Goal: Information Seeking & Learning: Find specific fact

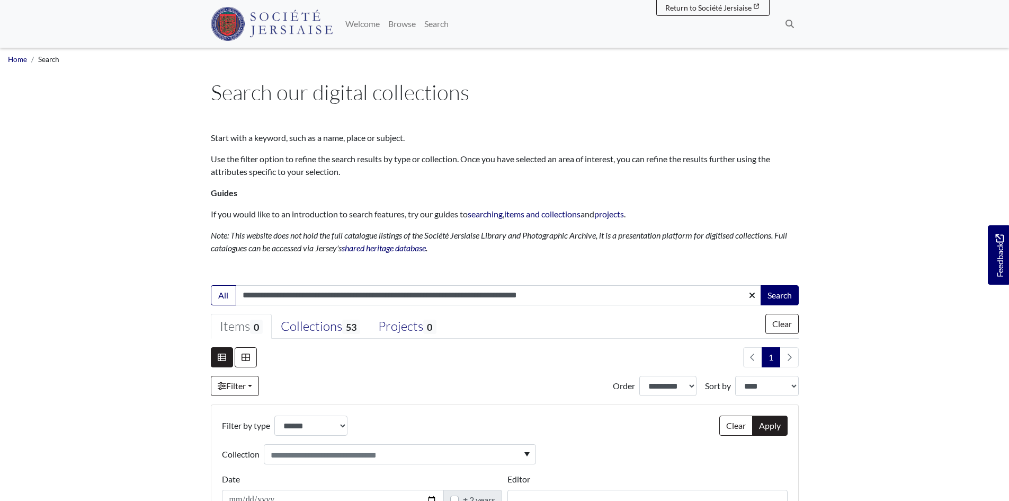
select select "***"
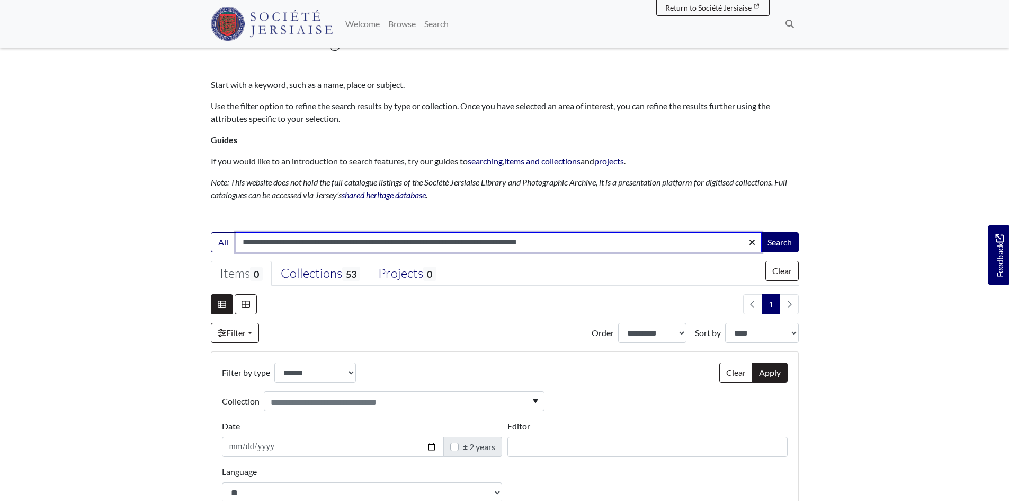
drag, startPoint x: 548, startPoint y: 245, endPoint x: 522, endPoint y: 241, distance: 26.4
click at [535, 244] on input "**********" at bounding box center [499, 242] width 526 height 20
drag, startPoint x: 495, startPoint y: 237, endPoint x: 364, endPoint y: 226, distance: 131.3
click at [372, 226] on main "Search our digital collections Start with a keyword, such as a name, place or s…" at bounding box center [505, 296] width 604 height 541
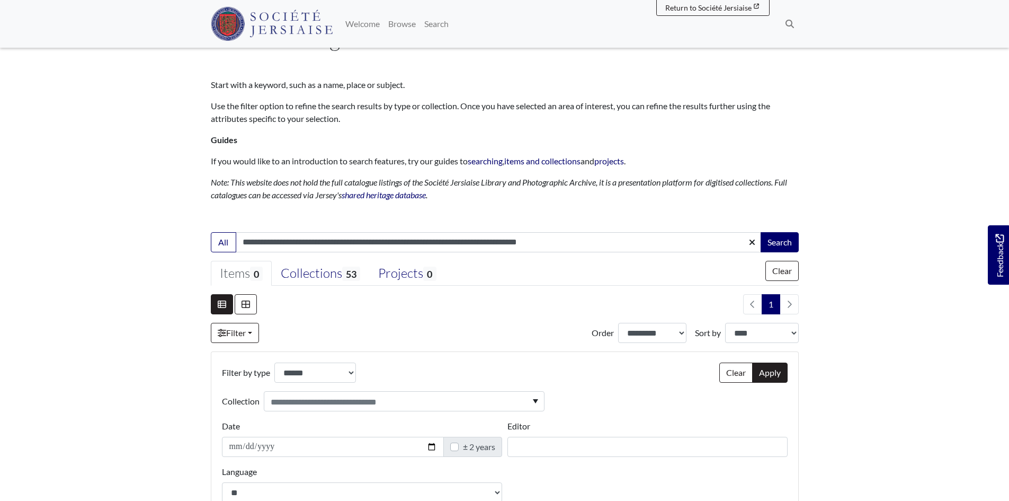
drag, startPoint x: 364, startPoint y: 226, endPoint x: 355, endPoint y: 228, distance: 9.1
click at [357, 227] on h3 at bounding box center [505, 219] width 588 height 18
click at [325, 229] on main "Search our digital collections Start with a keyword, such as a name, place or s…" at bounding box center [505, 296] width 604 height 541
click at [304, 230] on main "Search our digital collections Start with a keyword, such as a name, place or s…" at bounding box center [505, 296] width 604 height 541
drag, startPoint x: 304, startPoint y: 230, endPoint x: 280, endPoint y: 234, distance: 24.1
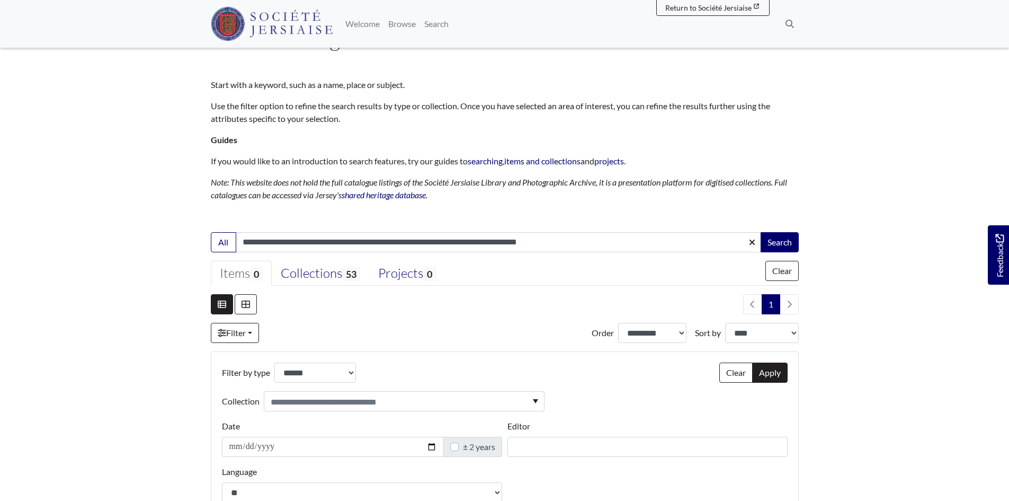
click at [299, 230] on main "Search our digital collections Start with a keyword, such as a name, place or s…" at bounding box center [505, 296] width 604 height 541
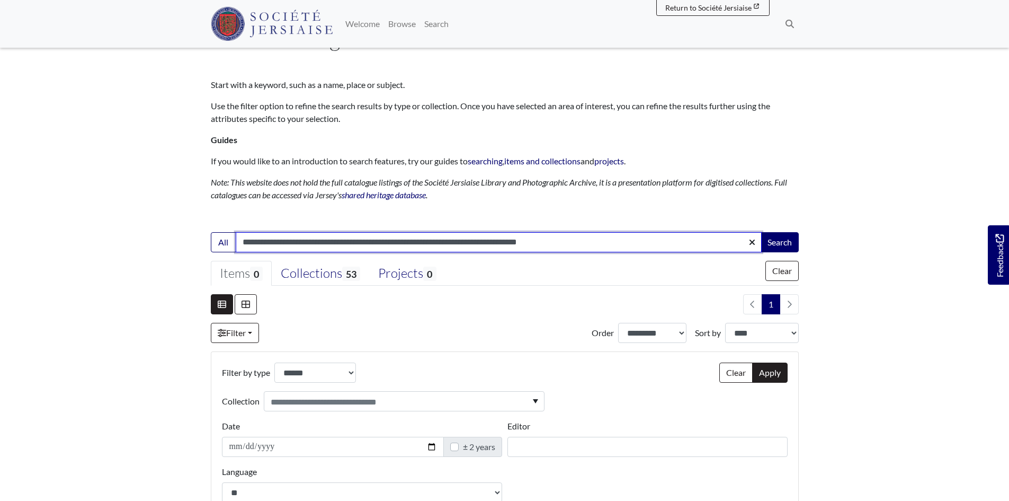
drag, startPoint x: 561, startPoint y: 238, endPoint x: 232, endPoint y: 230, distance: 328.6
click at [232, 230] on main "Search our digital collections Start with a keyword, such as a name, place or s…" at bounding box center [505, 296] width 604 height 541
type input "******"
click at [761, 232] on button "Search" at bounding box center [780, 242] width 38 height 20
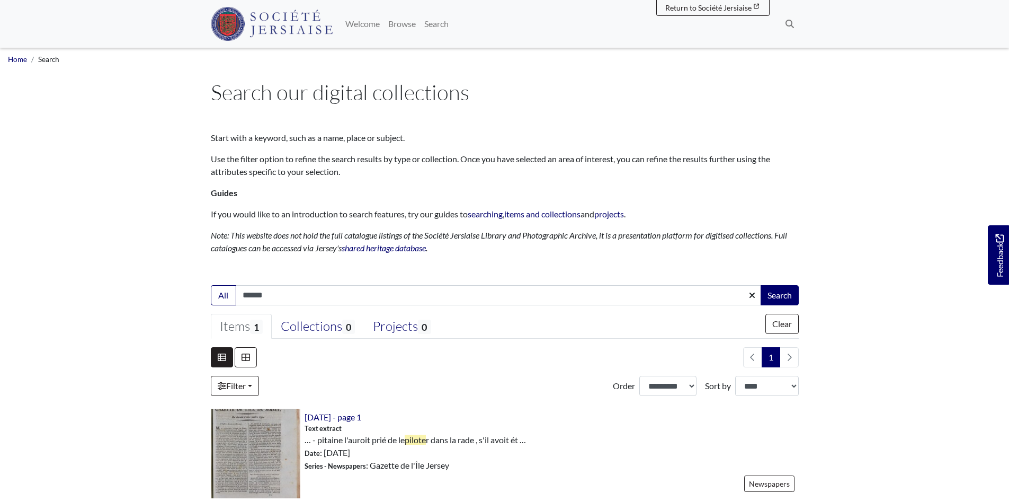
select select "***"
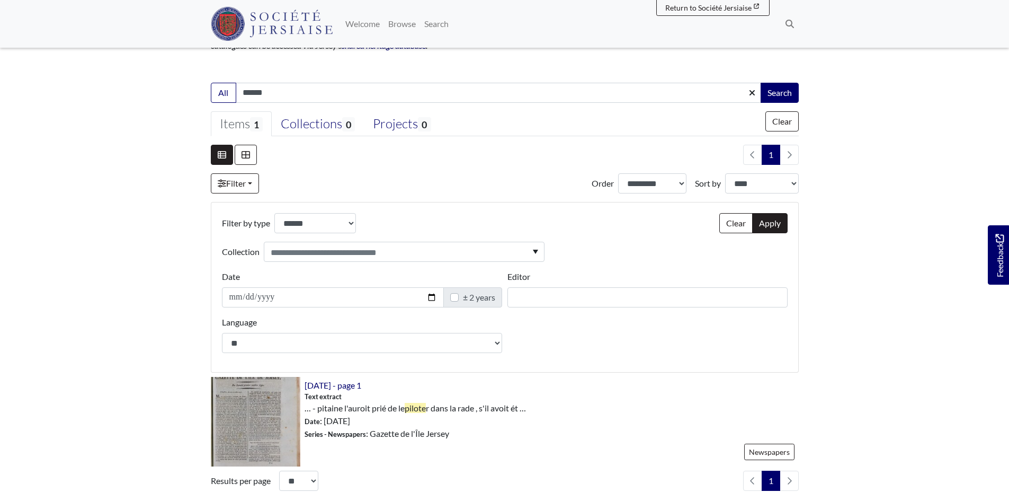
scroll to position [212, 0]
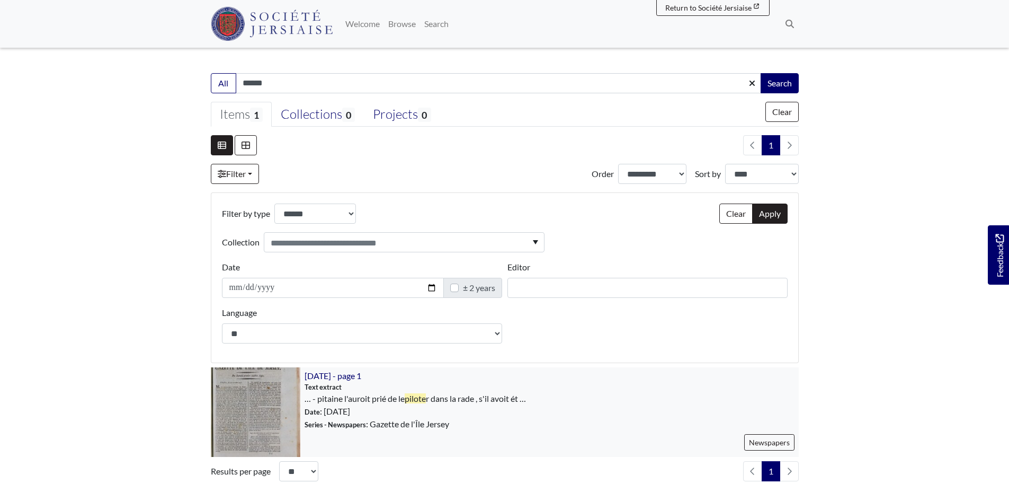
click at [263, 408] on img at bounding box center [256, 412] width 90 height 90
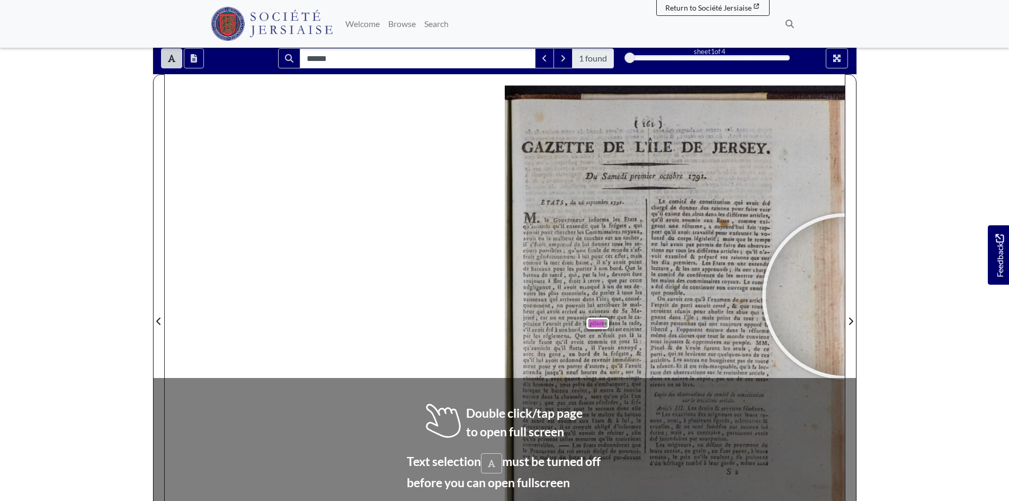
scroll to position [181, 0]
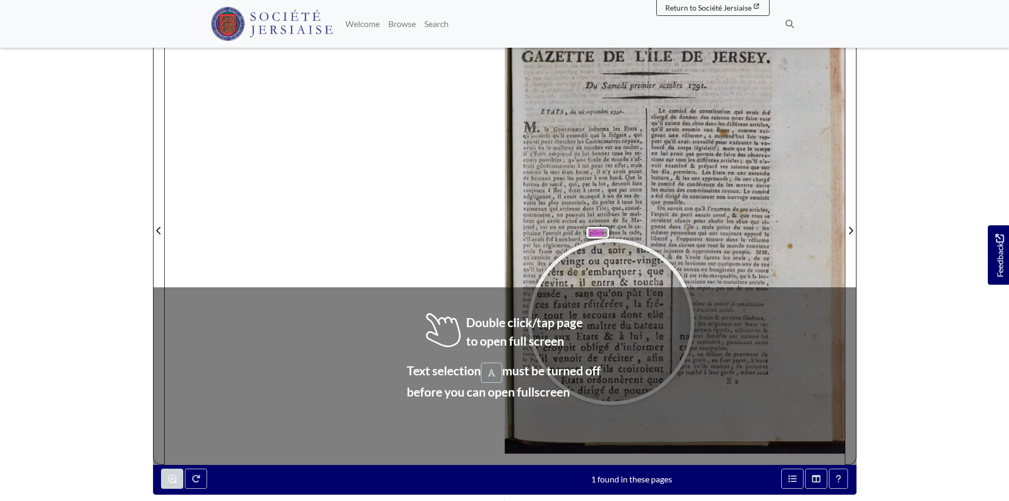
click at [610, 321] on div at bounding box center [611, 321] width 159 height 159
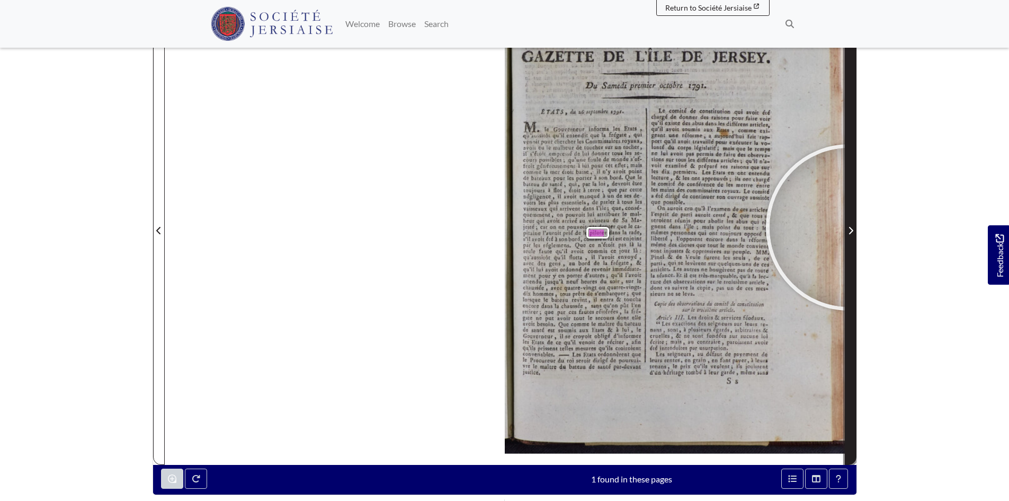
click at [849, 227] on icon "Next Page" at bounding box center [851, 230] width 4 height 7
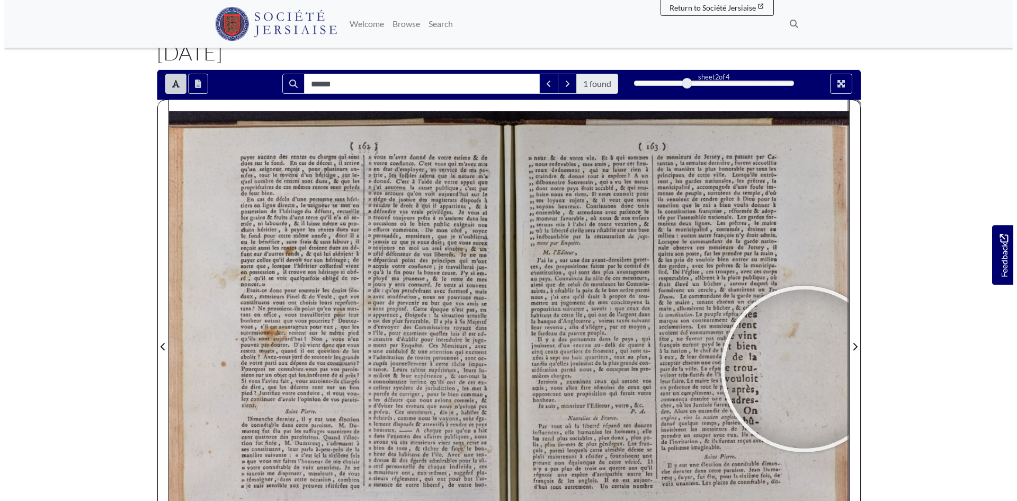
scroll to position [21, 0]
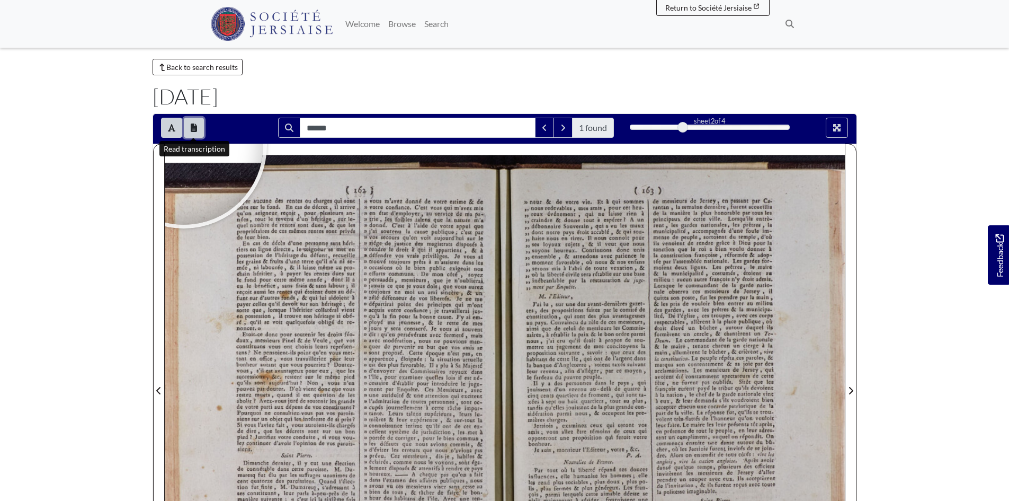
click at [193, 126] on icon "Open transcription window" at bounding box center [194, 127] width 6 height 8
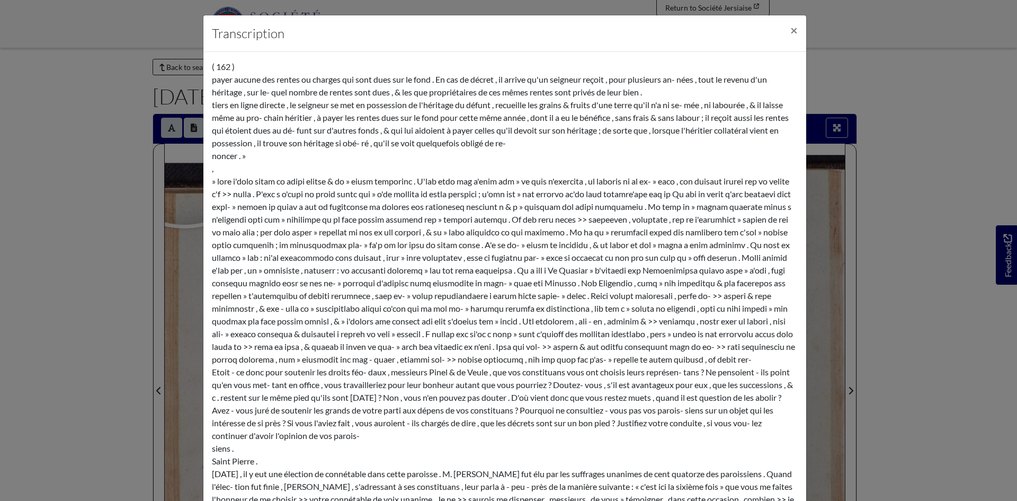
click at [158, 389] on div "Transcription × ( 162 ) payer aucune des rentes ou charges qui sont dues sur le…" at bounding box center [508, 250] width 1017 height 501
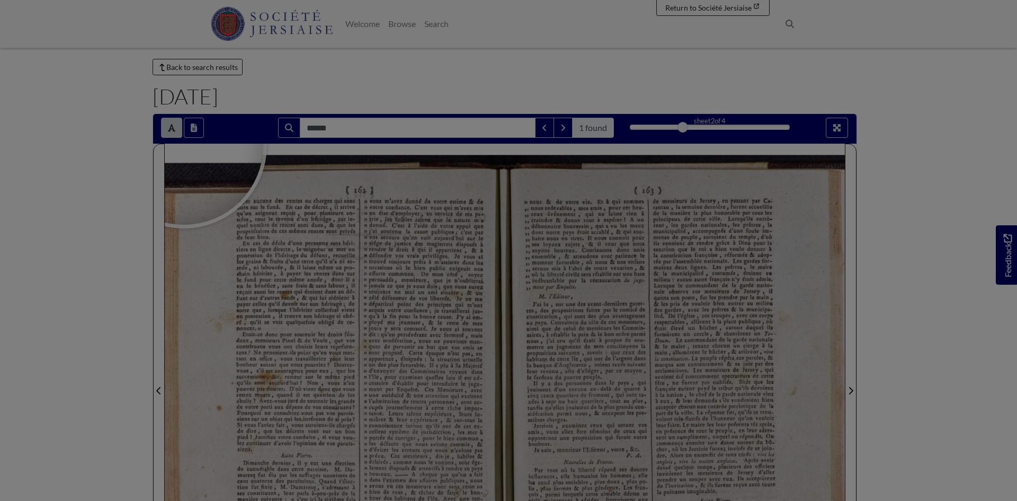
click at [158, 389] on div "Transcription ×" at bounding box center [508, 250] width 1017 height 501
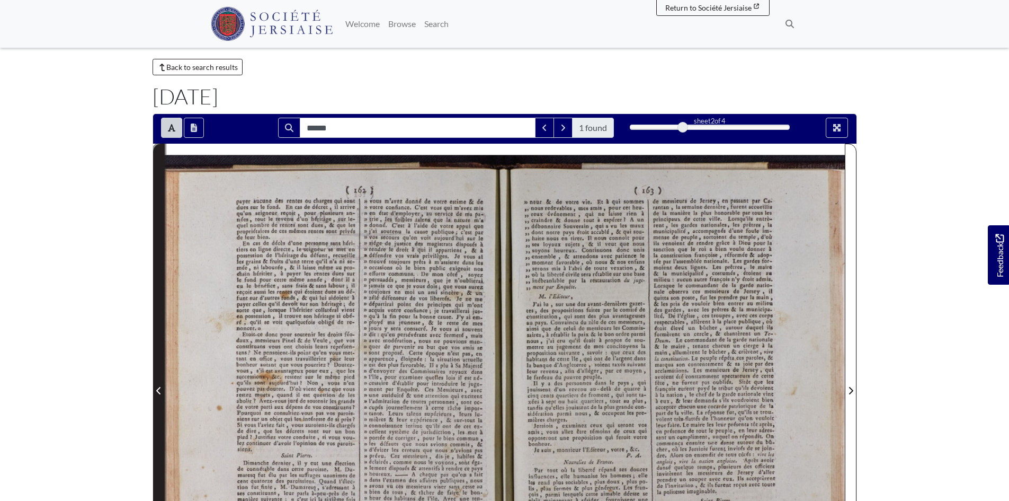
click at [159, 385] on span "Previous Page" at bounding box center [159, 390] width 11 height 13
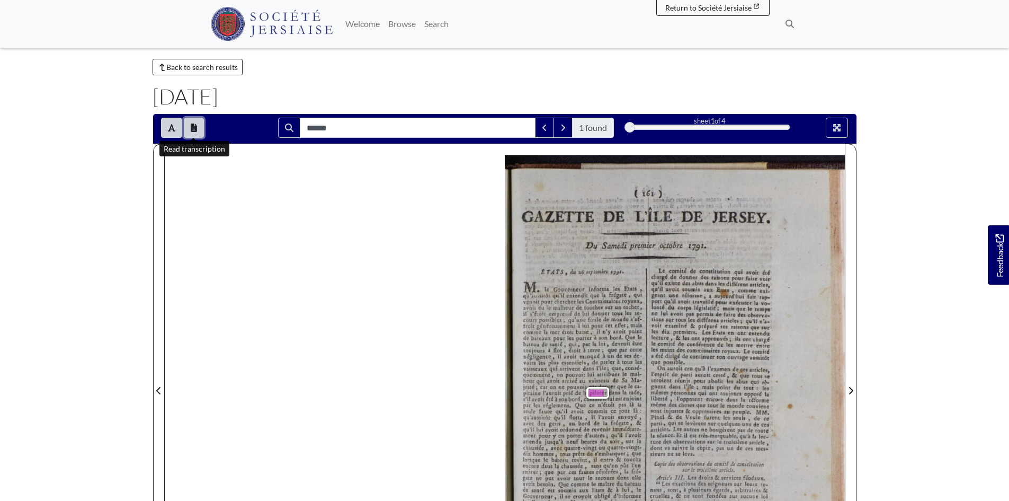
click at [197, 128] on icon "Open transcription window" at bounding box center [194, 127] width 6 height 8
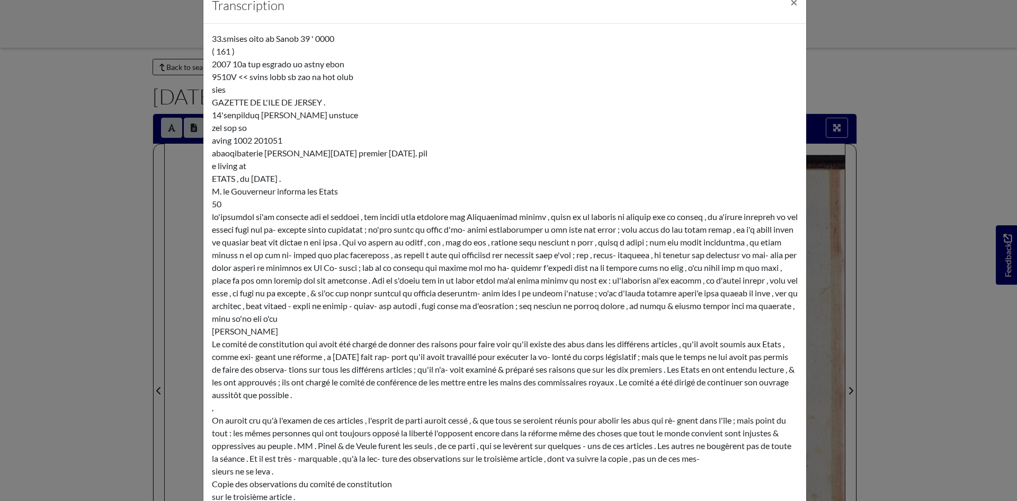
scroll to position [10, 0]
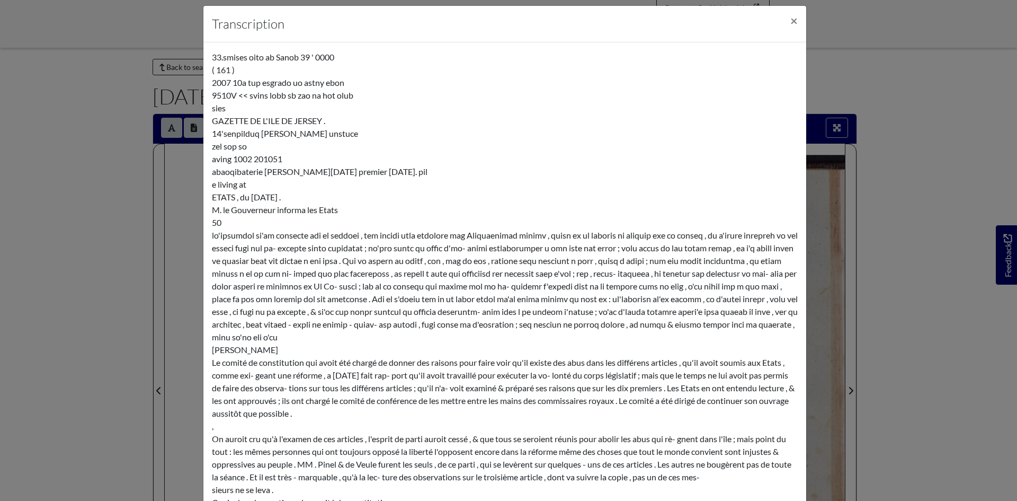
click at [84, 328] on div "Transcription × 33.smises oito ab Sanob 39 ' 0000 ( 161 ) 2007 10a tup esgrado …" at bounding box center [508, 250] width 1017 height 501
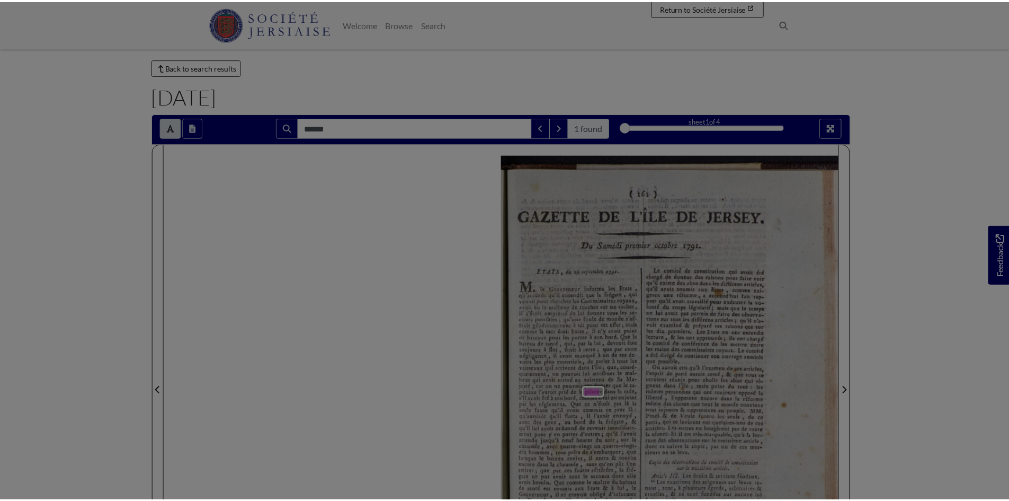
scroll to position [0, 0]
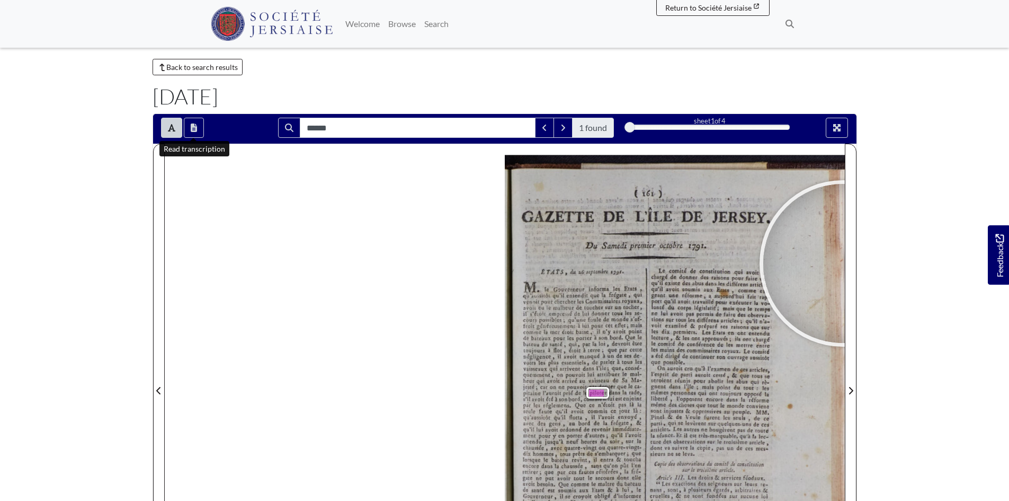
click at [935, 244] on body "Menu" at bounding box center [504, 429] width 1009 height 901
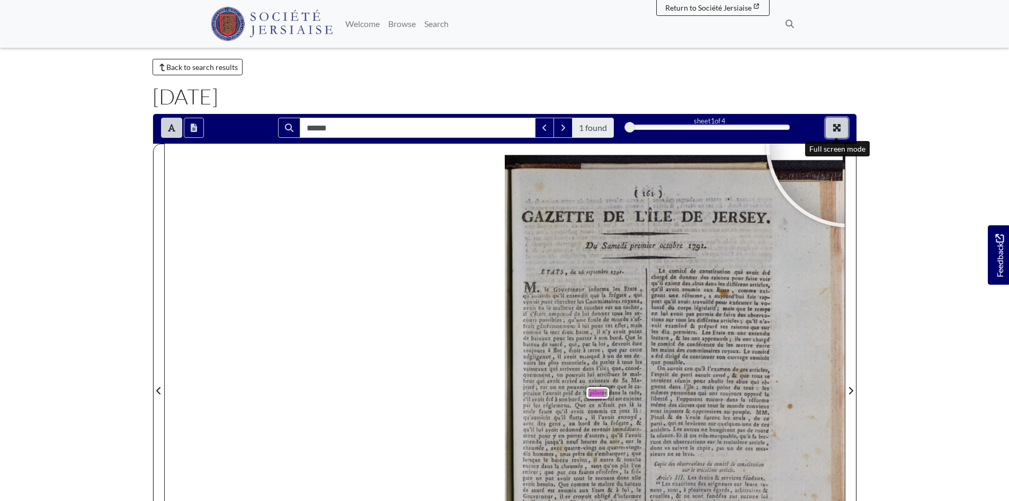
click at [835, 126] on icon "Full screen mode" at bounding box center [836, 127] width 7 height 7
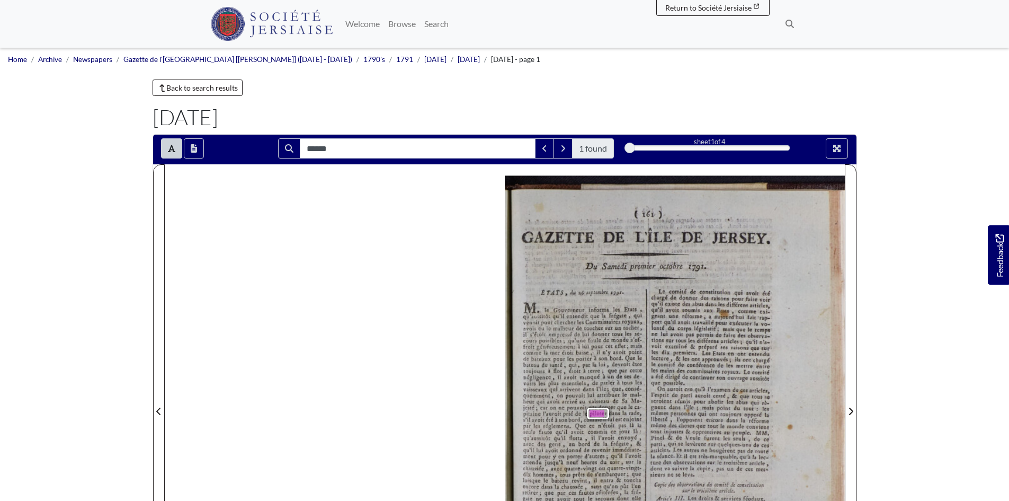
click at [333, 243] on div at bounding box center [459, 458] width 589 height 589
click at [940, 296] on body "Menu" at bounding box center [504, 450] width 1009 height 901
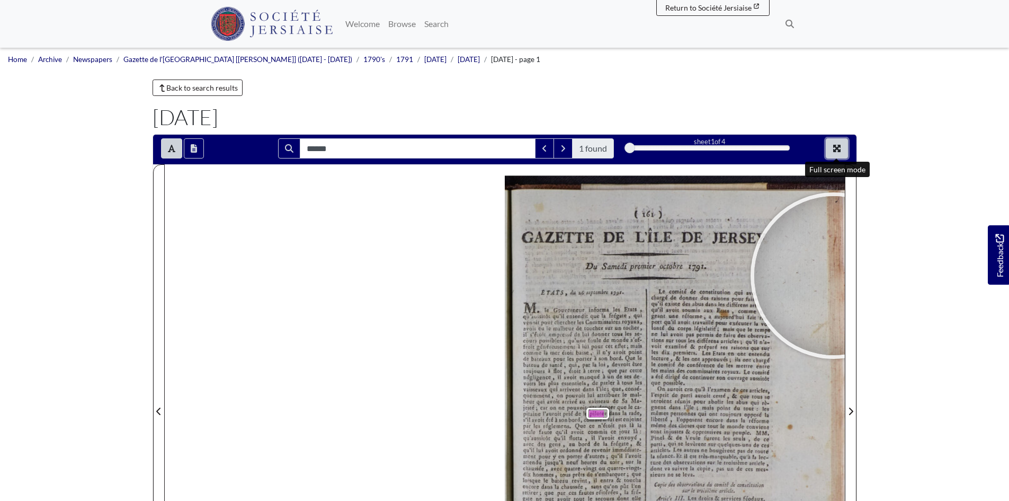
click at [842, 146] on button "Full screen mode" at bounding box center [837, 148] width 22 height 20
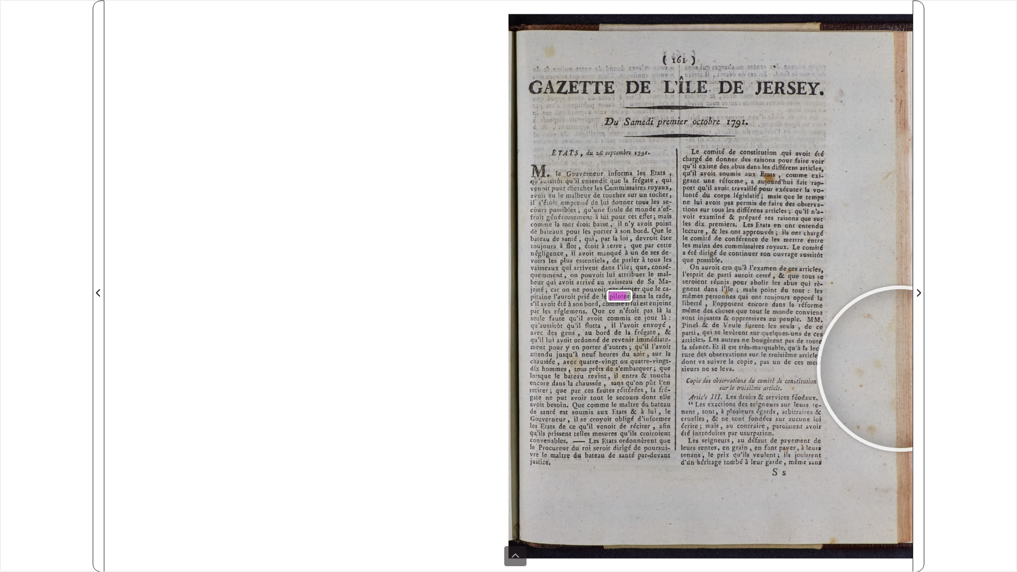
click at [821, 289] on div at bounding box center [900, 368] width 159 height 159
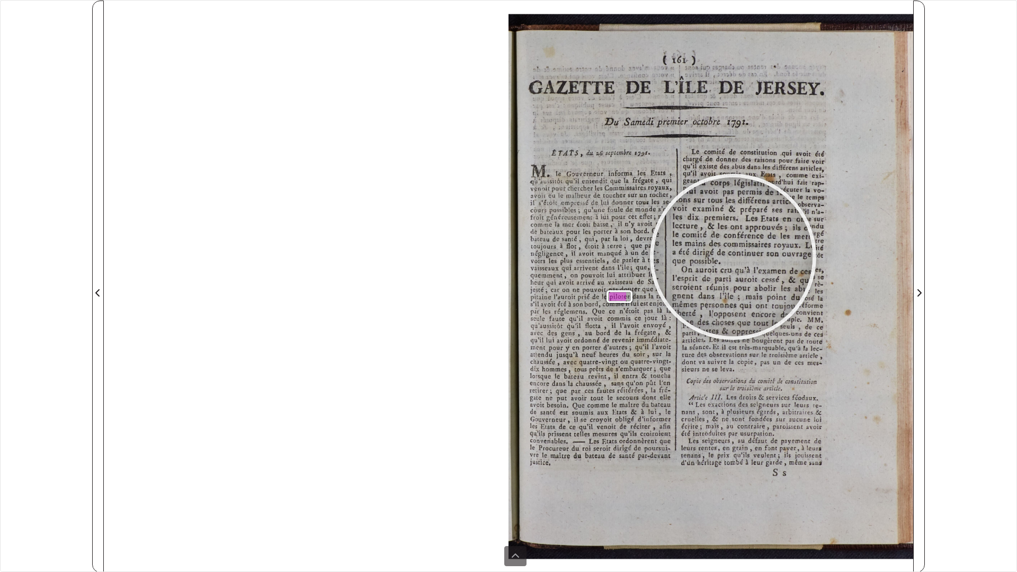
click at [733, 257] on div at bounding box center [733, 256] width 159 height 159
click at [277, 162] on div "33.smises oito ab Sanob 39 ' 0000 ( 161 ) 2007 10a tup esgrado uo astny ebon 95…" at bounding box center [508, 287] width 809 height 572
click at [897, 500] on div at bounding box center [897, 505] width 159 height 159
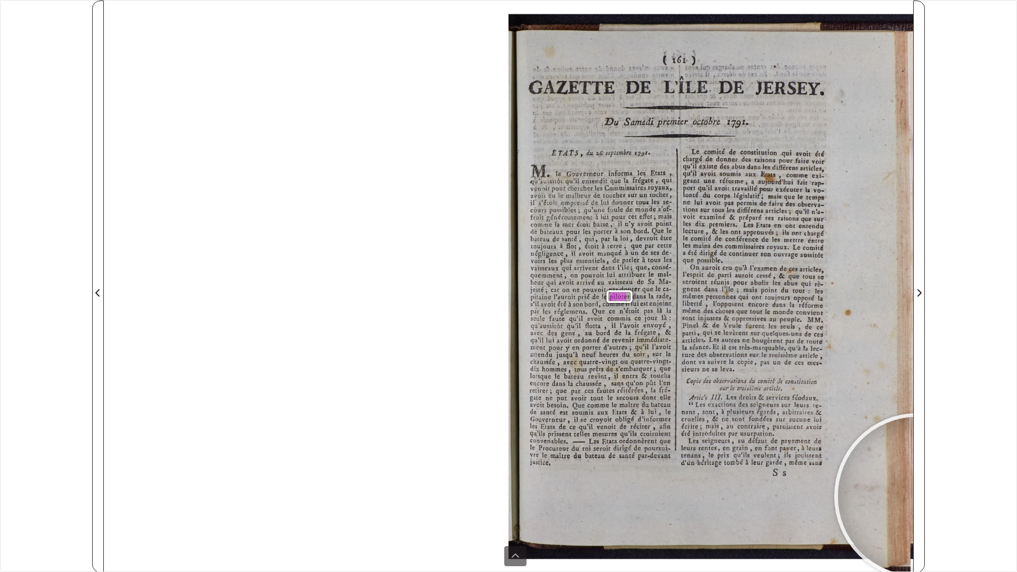
click at [1005, 374] on div "****** 1 found sheet 1 of 4 1 * The metadata has moved. You can now access the …" at bounding box center [508, 286] width 1017 height 572
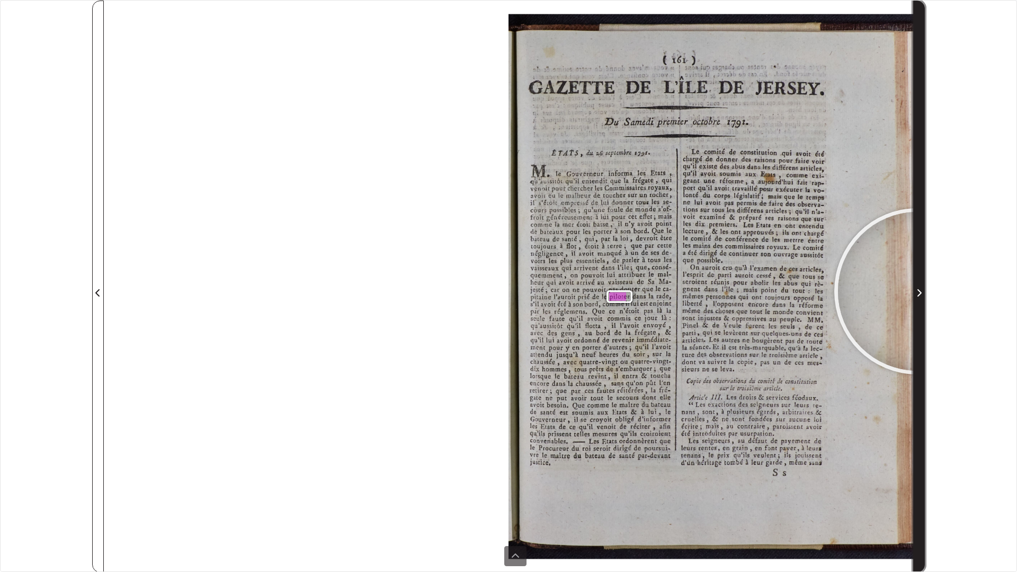
click at [918, 291] on icon "Next Page" at bounding box center [919, 293] width 5 height 8
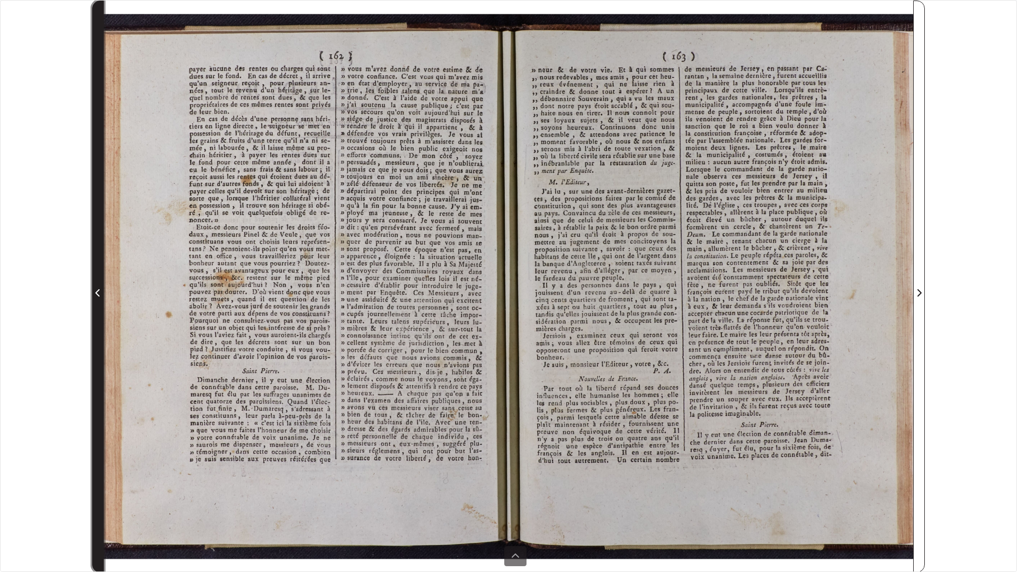
click at [100, 294] on icon "Previous Page" at bounding box center [97, 293] width 5 height 8
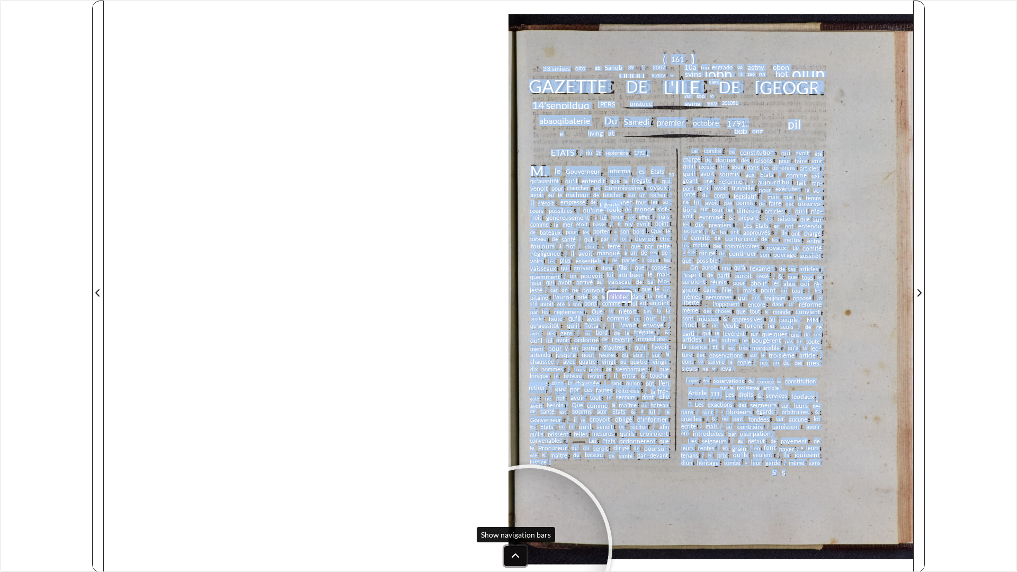
click at [512, 500] on icon at bounding box center [515, 556] width 8 height 8
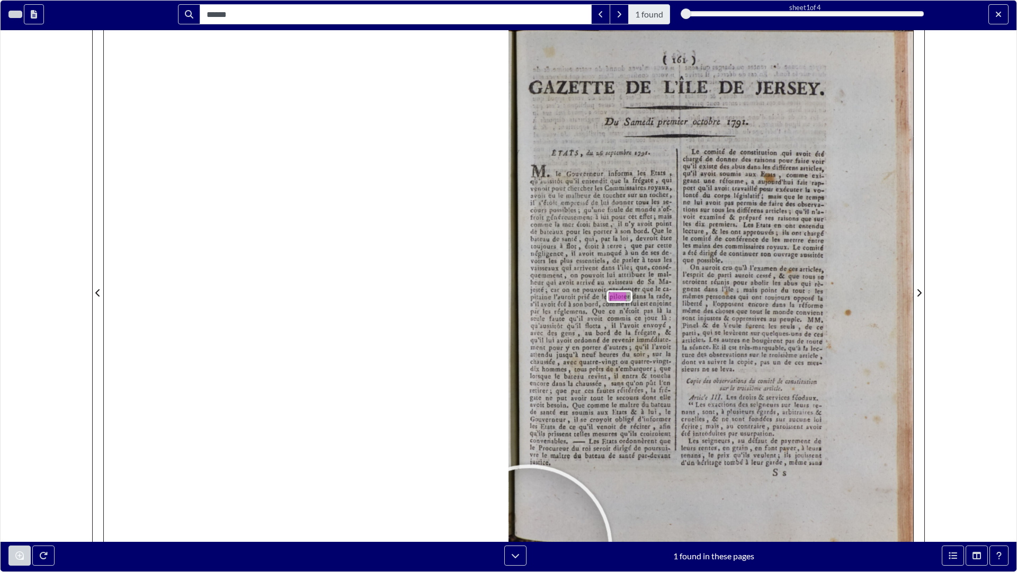
click at [805, 500] on div at bounding box center [889, 556] width 254 height 20
click at [292, 461] on div "33.smises oito ab Sanob 39 ' 0000 ( 161 ) 2007 10a tup esgrado uo astny ebon 95…" at bounding box center [508, 287] width 809 height 572
click at [993, 10] on button "Exit full screen mode" at bounding box center [999, 14] width 20 height 20
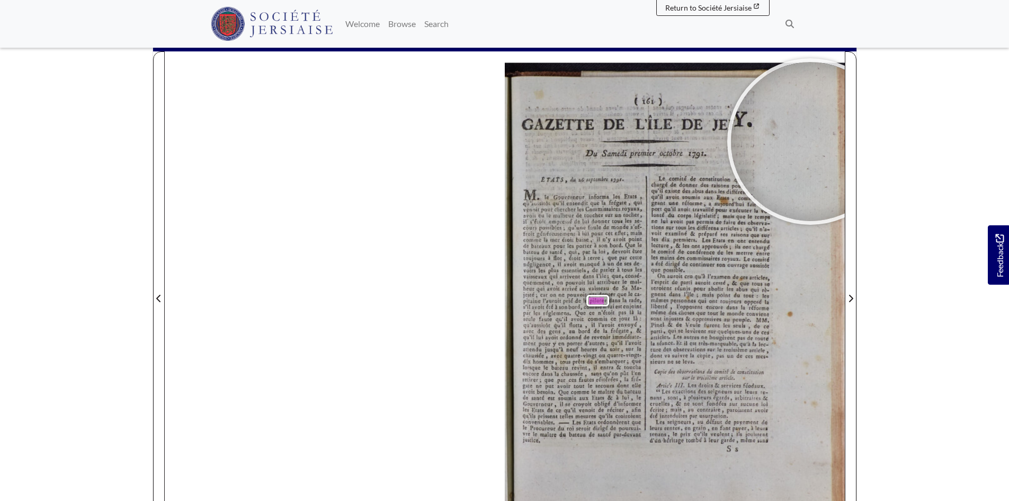
scroll to position [111, 0]
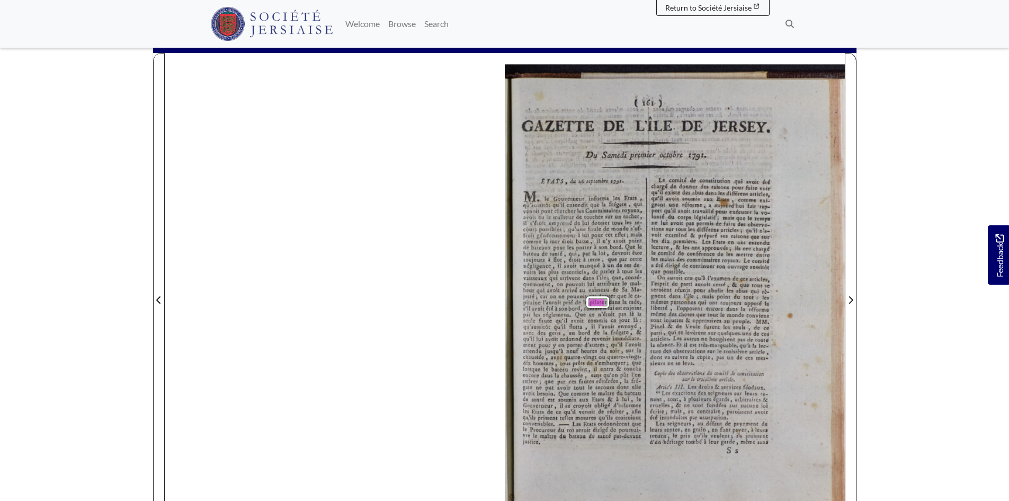
click at [259, 156] on div "33.smises oito ab Sanob 39 ' 0000 ( 161 ) 2007 10a tup esgrado uo astny ebon 95…" at bounding box center [505, 293] width 680 height 481
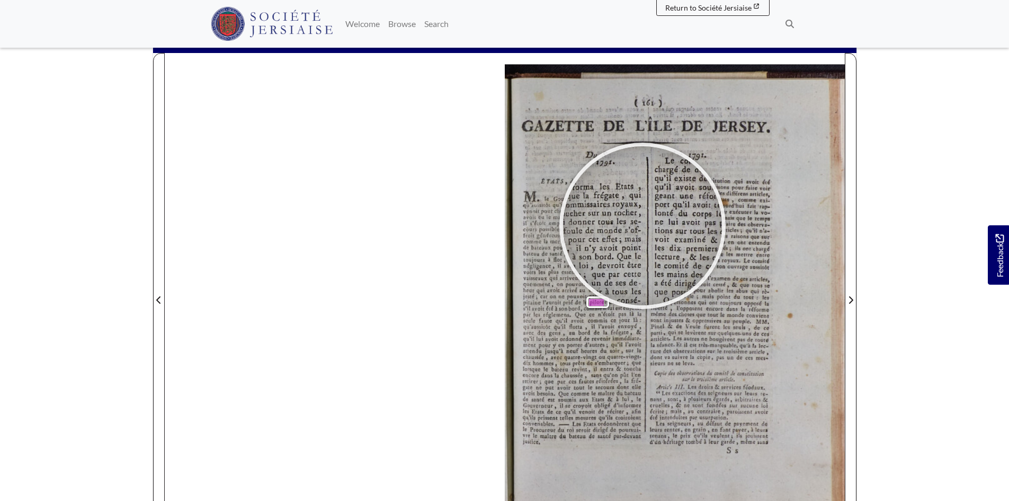
click at [643, 226] on div at bounding box center [642, 225] width 159 height 159
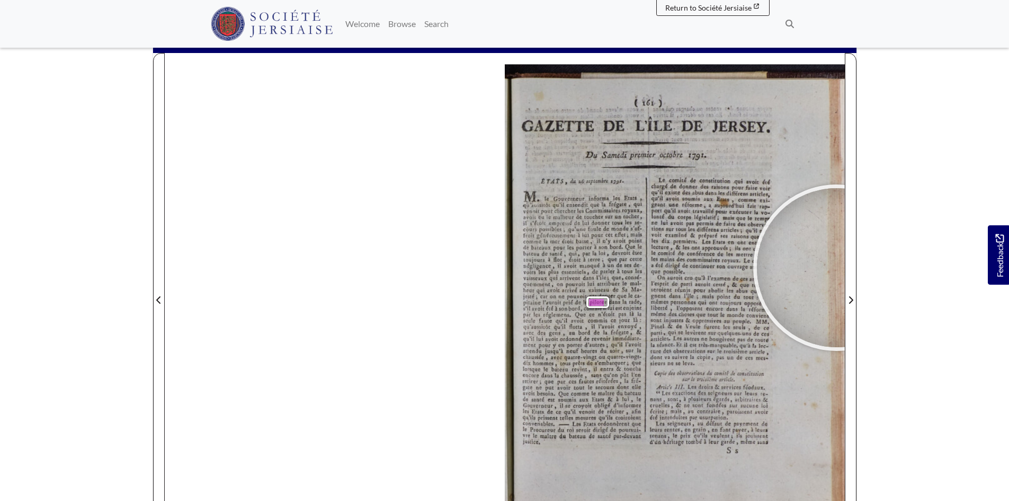
click at [960, 211] on body "Menu" at bounding box center [504, 339] width 1009 height 901
click at [398, 177] on div "33.smises oito ab Sanob 39 ' 0000 ( 161 ) 2007 10a tup esgrado uo astny ebon 95…" at bounding box center [505, 293] width 680 height 481
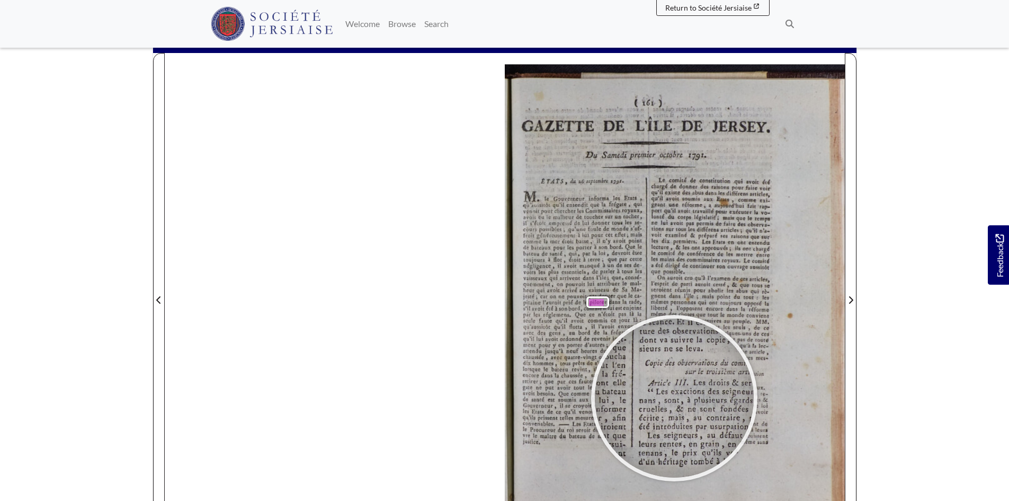
click at [674, 398] on div at bounding box center [674, 397] width 159 height 159
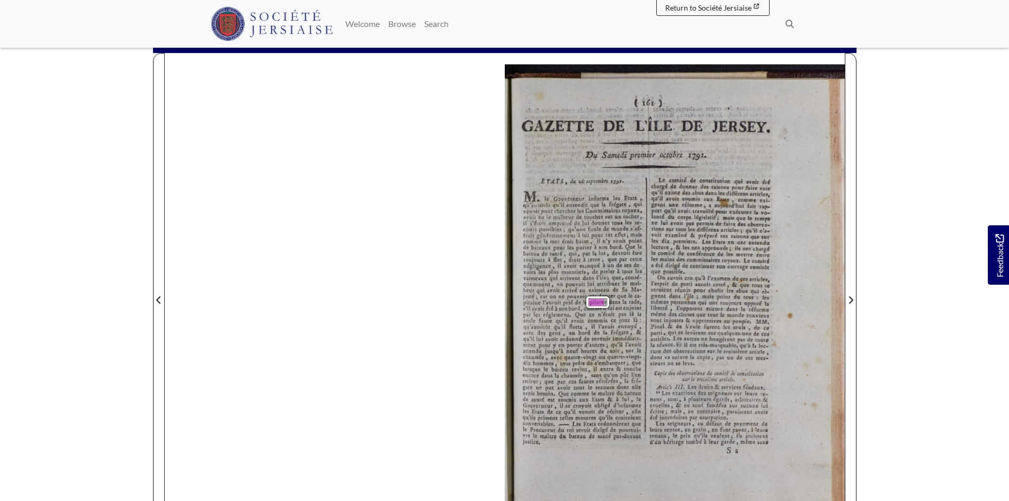
click at [262, 179] on div "33.smises oito ab Sanob 39 ' 0000 ( 161 ) 2007 10a tup esgrado uo astny ebon 95…" at bounding box center [505, 293] width 680 height 481
